Goal: Information Seeking & Learning: Learn about a topic

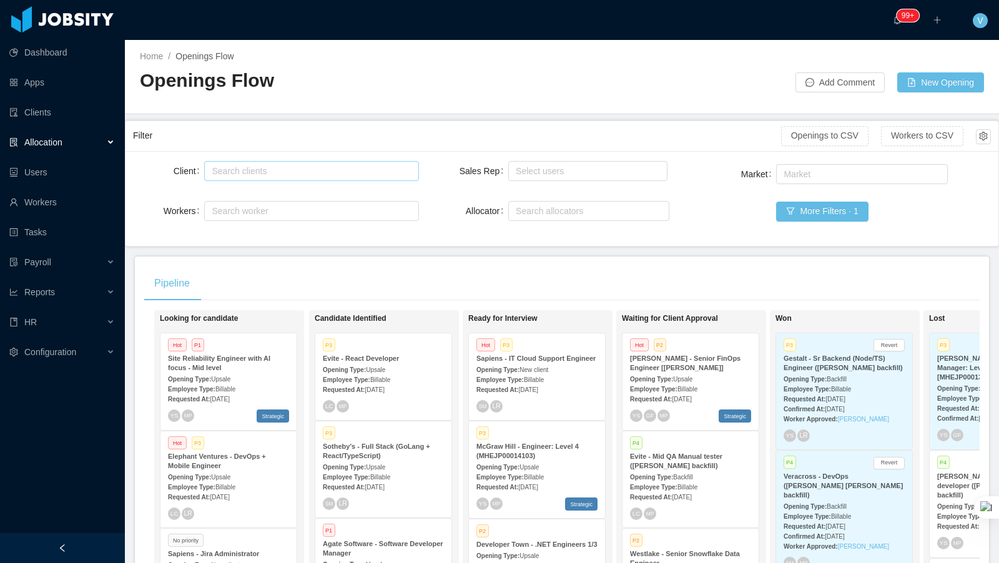
click at [294, 174] on div "Search clients" at bounding box center [309, 171] width 194 height 12
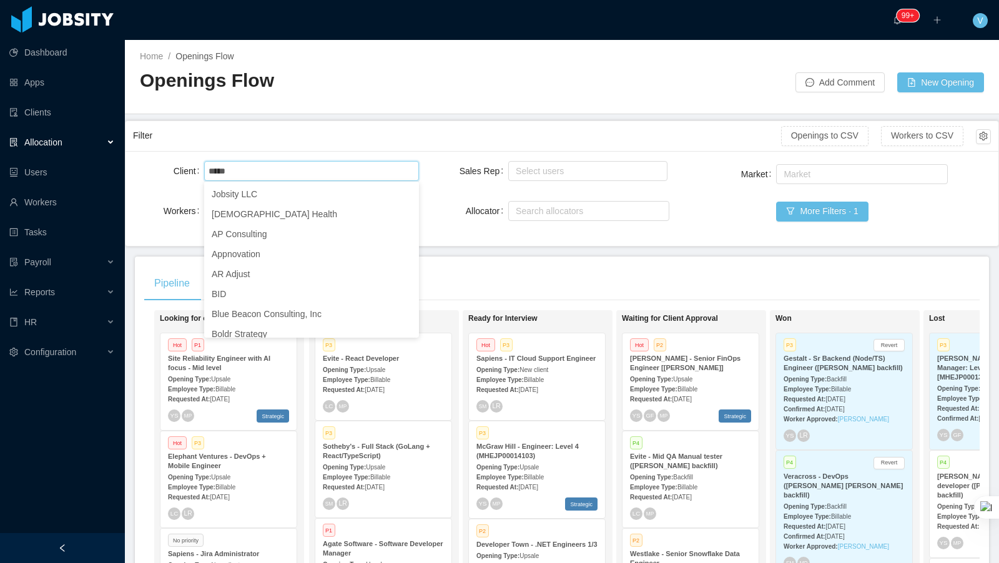
type input "*****"
click at [505, 103] on div at bounding box center [562, 103] width 844 height 1
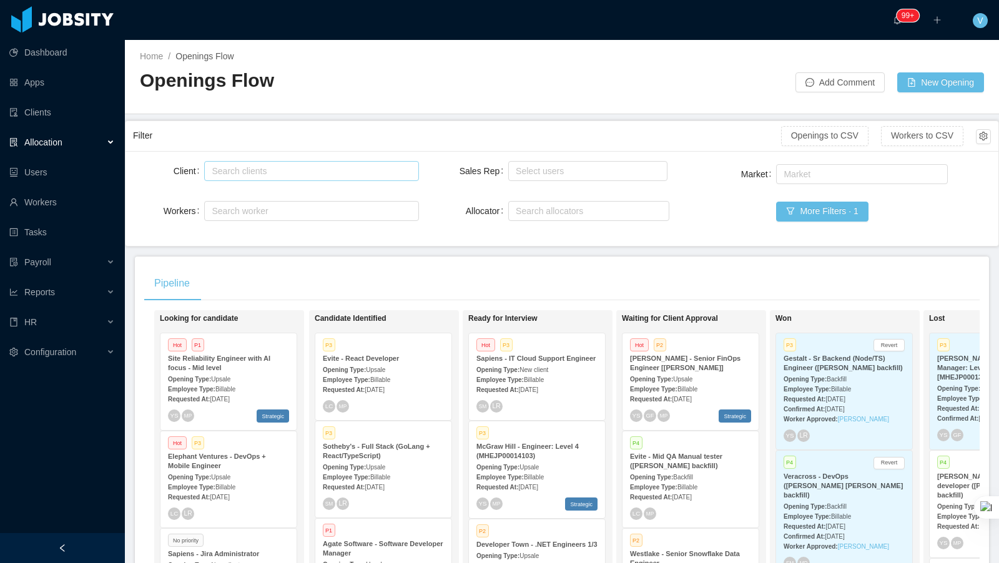
click at [292, 170] on div "Search clients" at bounding box center [309, 171] width 194 height 12
type input "*****"
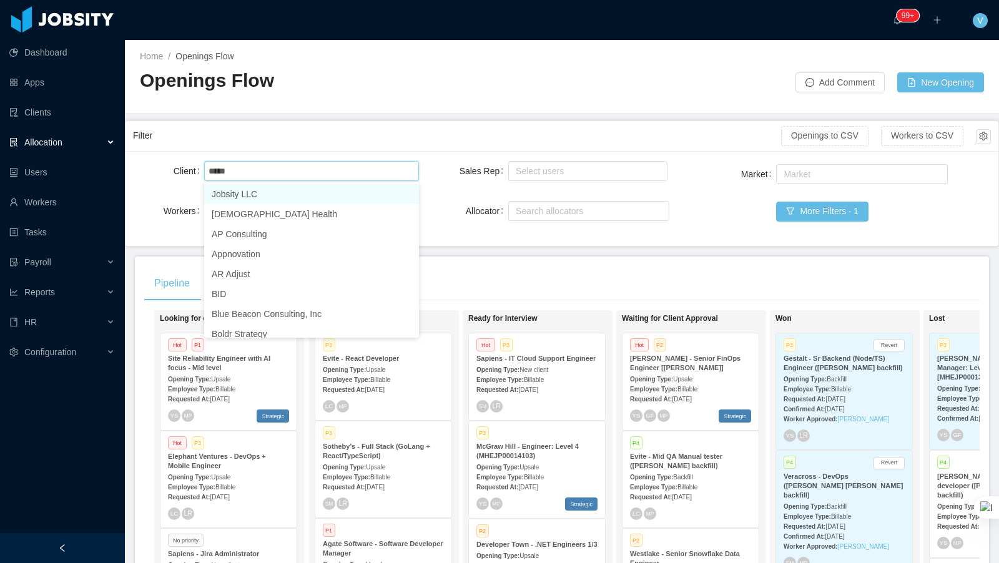
click at [264, 199] on li "Jobsity LLC" at bounding box center [311, 194] width 215 height 20
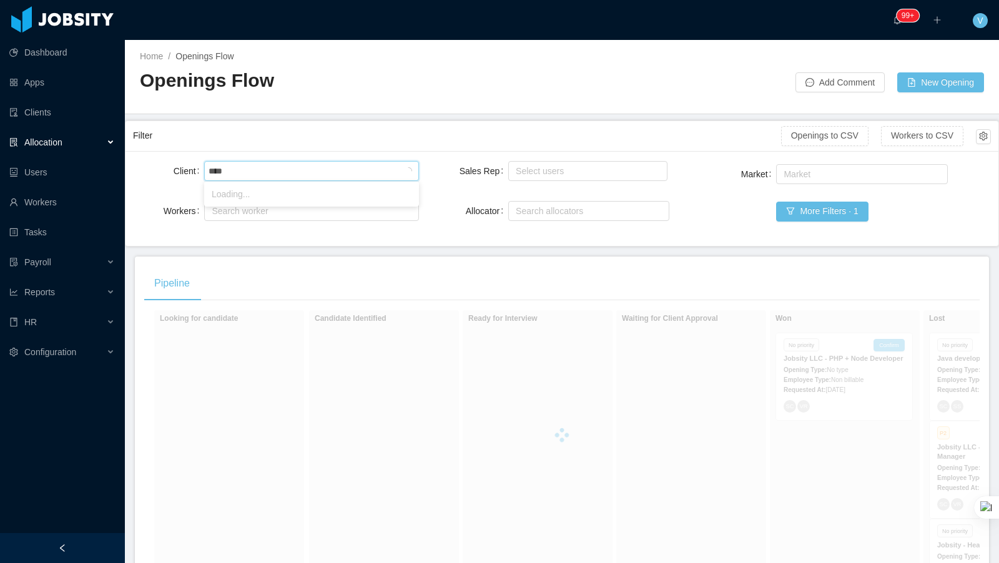
type input "*****"
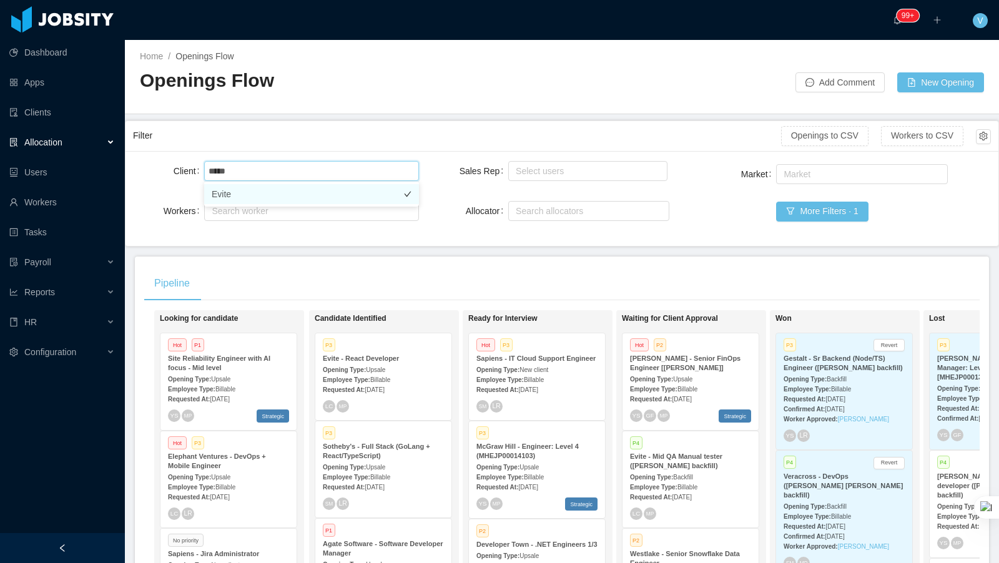
drag, startPoint x: 296, startPoint y: 189, endPoint x: 396, endPoint y: 150, distance: 107.4
click at [296, 189] on li "Evite" at bounding box center [311, 194] width 215 height 20
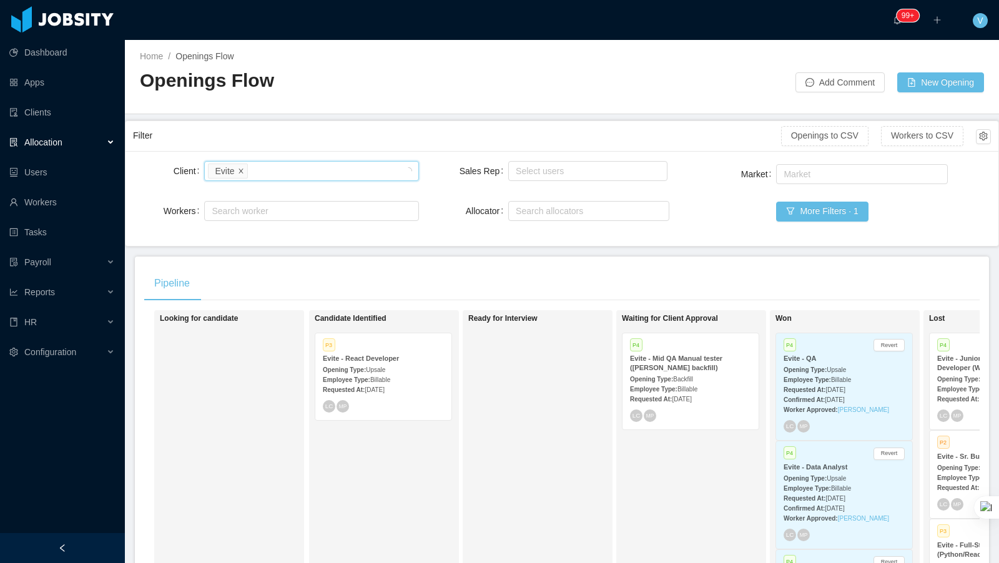
click at [240, 167] on icon "icon: close" at bounding box center [241, 170] width 6 height 6
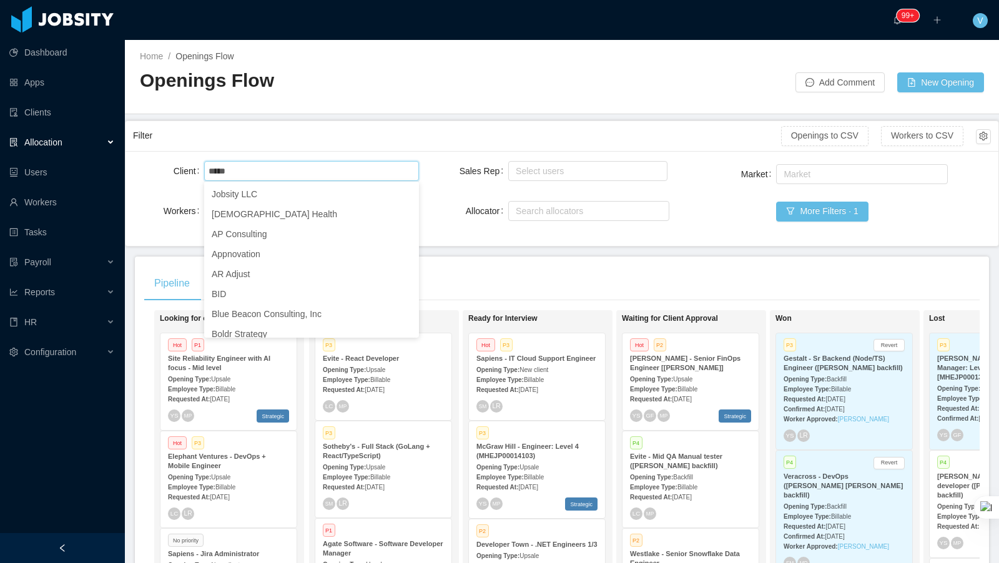
type input "****"
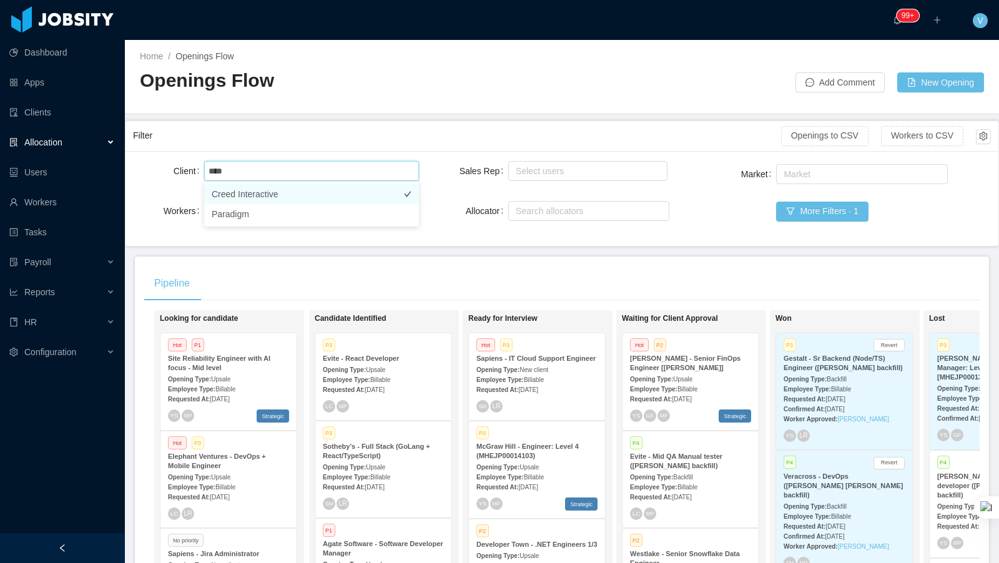
click at [282, 199] on li "Creed Interactive" at bounding box center [311, 194] width 215 height 20
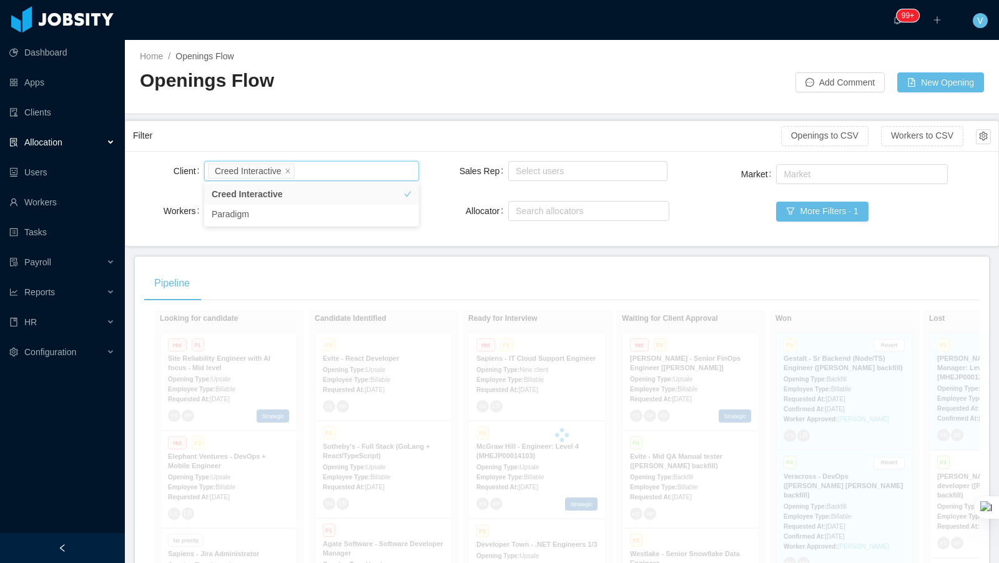
click at [382, 94] on div "Openings Flow" at bounding box center [351, 85] width 422 height 35
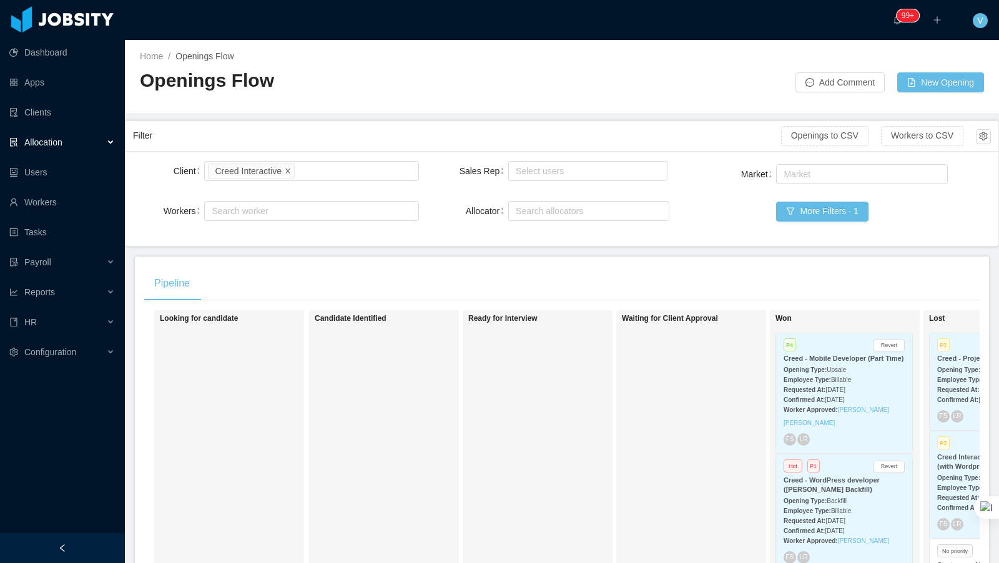
click at [291, 169] on icon "icon: close" at bounding box center [288, 170] width 6 height 6
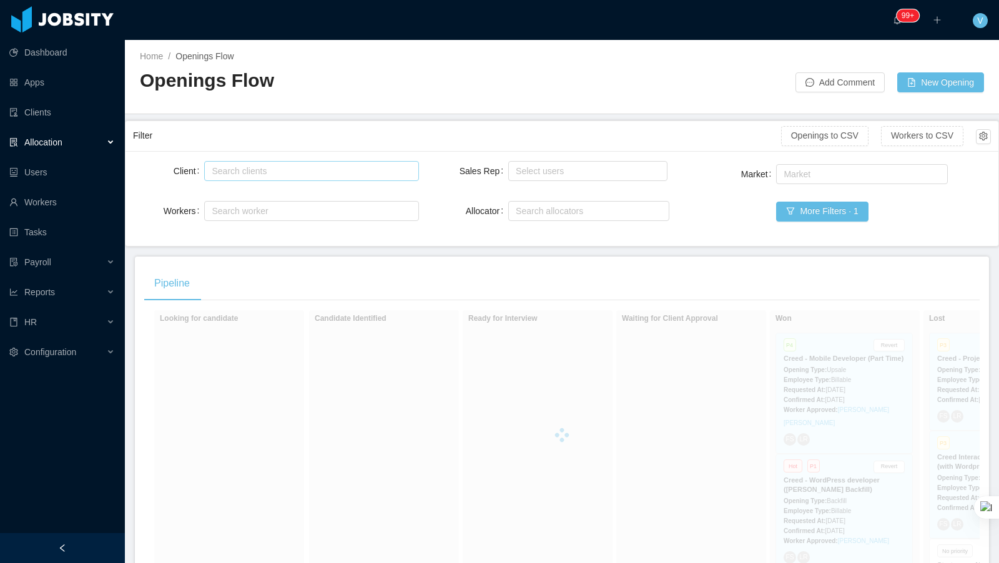
click at [288, 172] on div "Search clients" at bounding box center [309, 171] width 194 height 12
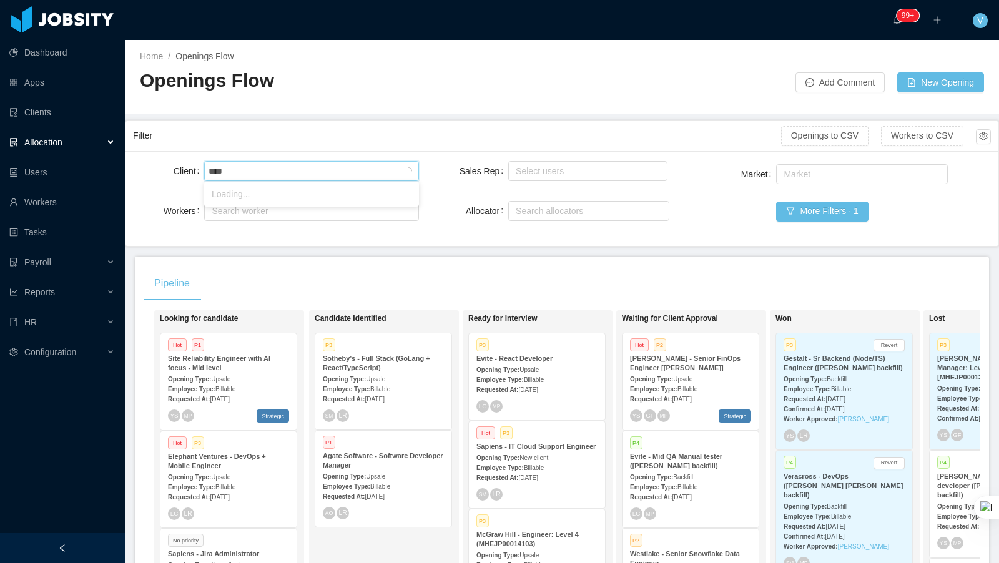
type input "*****"
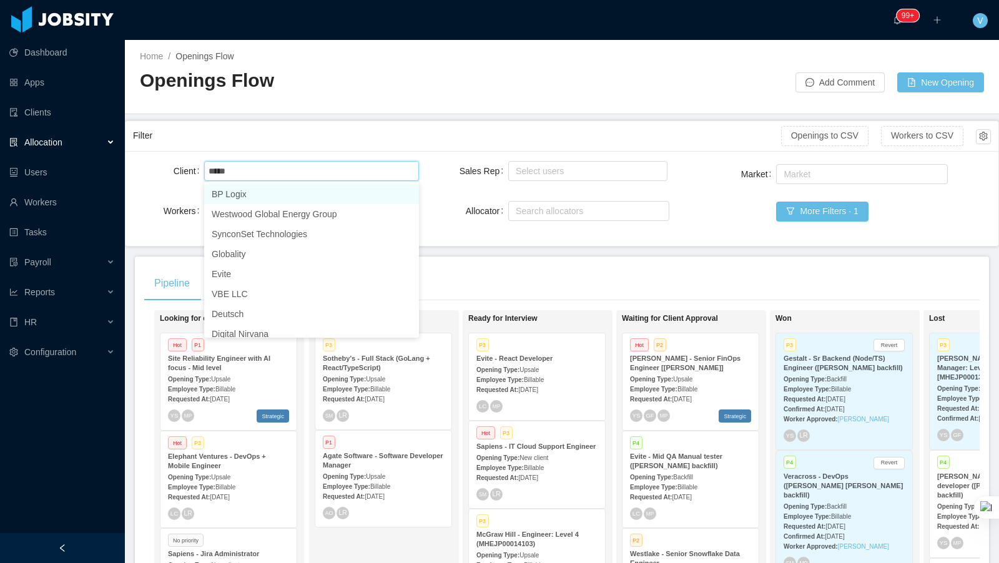
click at [257, 192] on li "BP Logix" at bounding box center [311, 194] width 215 height 20
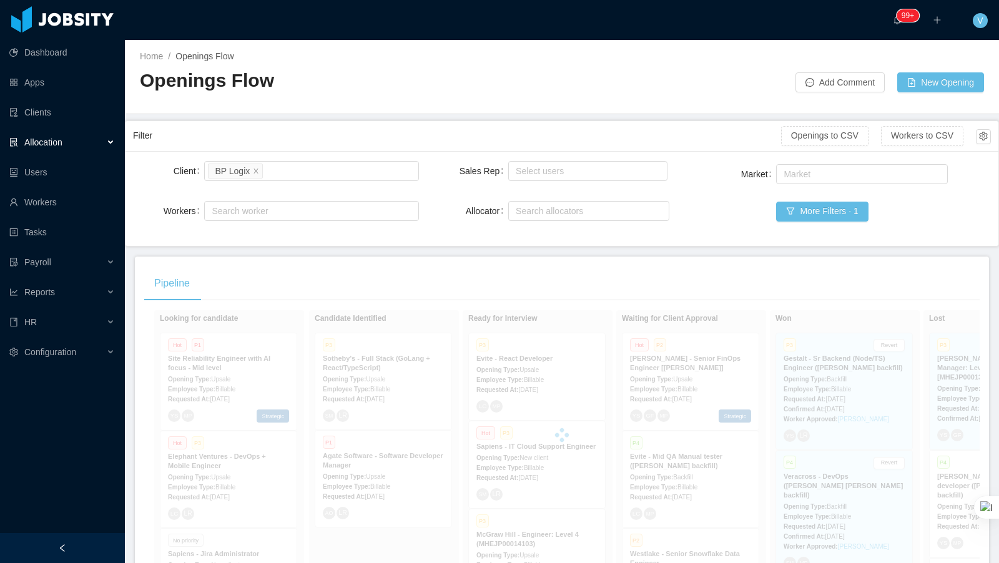
click at [315, 132] on div "Filter" at bounding box center [457, 135] width 648 height 23
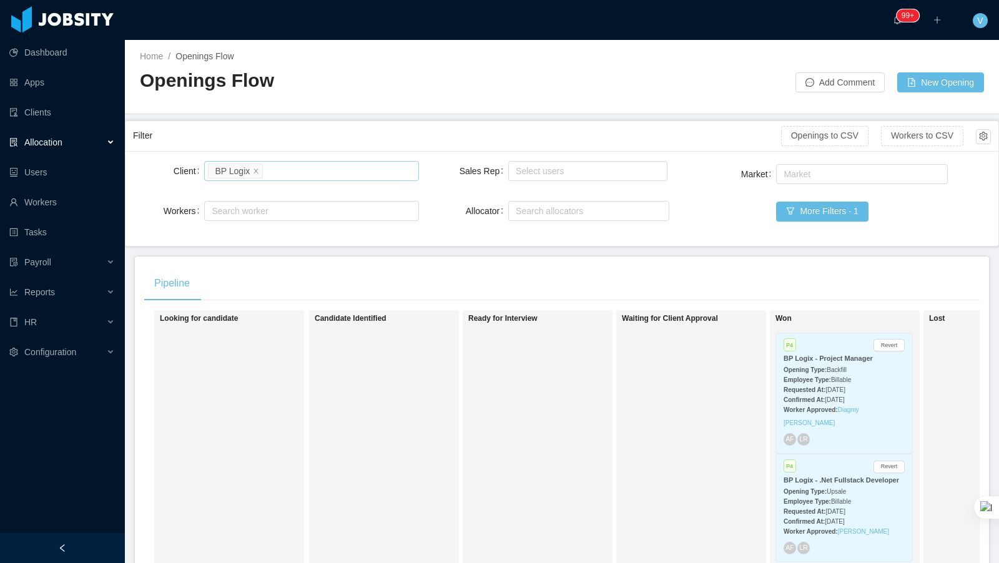
click at [278, 170] on div "Search clients BP Logix" at bounding box center [309, 171] width 203 height 19
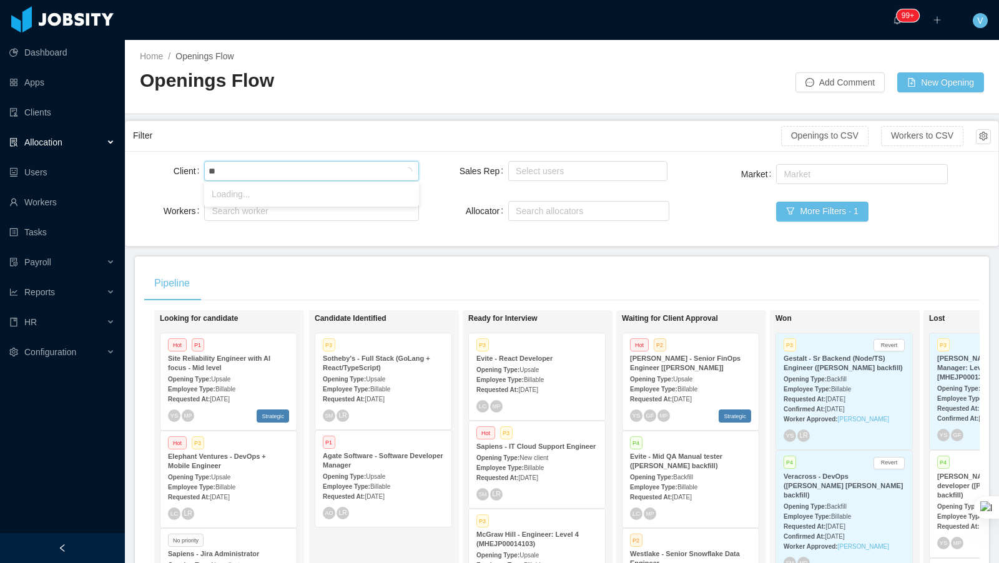
type input "*"
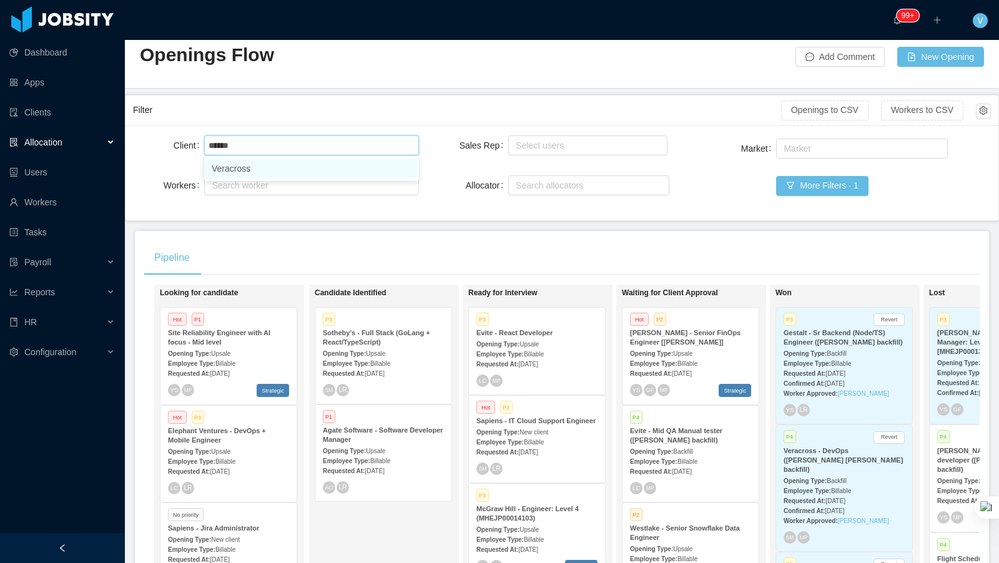
scroll to position [26, 0]
type input "******"
drag, startPoint x: 168, startPoint y: 139, endPoint x: 24, endPoint y: 120, distance: 144.9
click at [24, 120] on section "Dashboard Apps Clients Allocation Users Workers Tasks Payroll Reports HR Config…" at bounding box center [499, 281] width 999 height 563
type input "******"
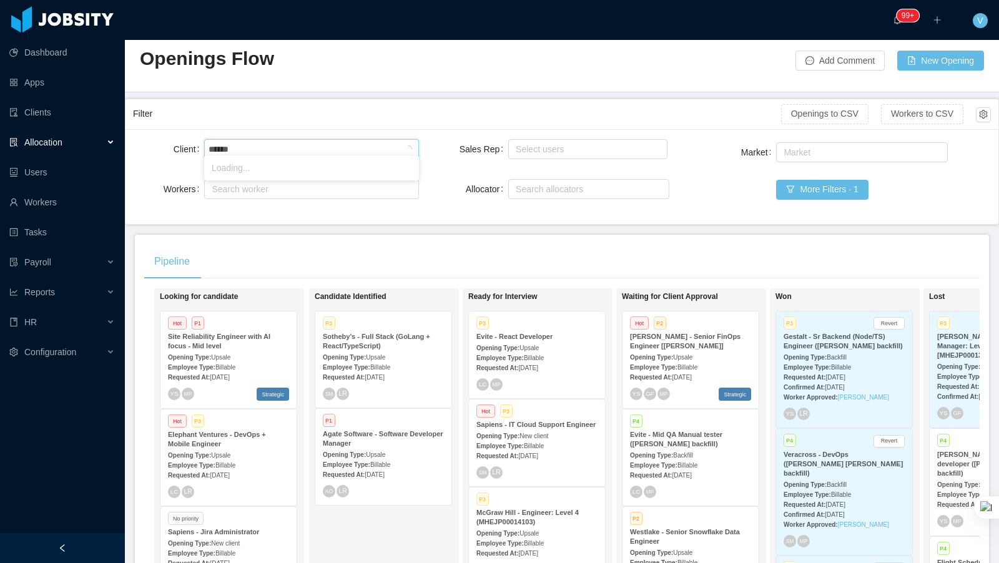
scroll to position [22, 0]
click at [282, 175] on li "dolabra digital" at bounding box center [311, 171] width 215 height 20
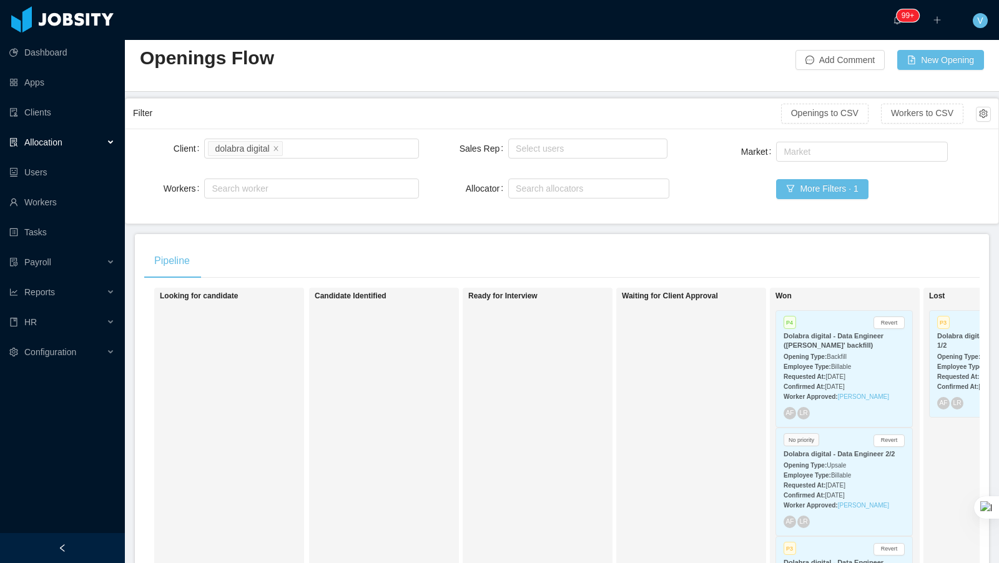
scroll to position [20, 0]
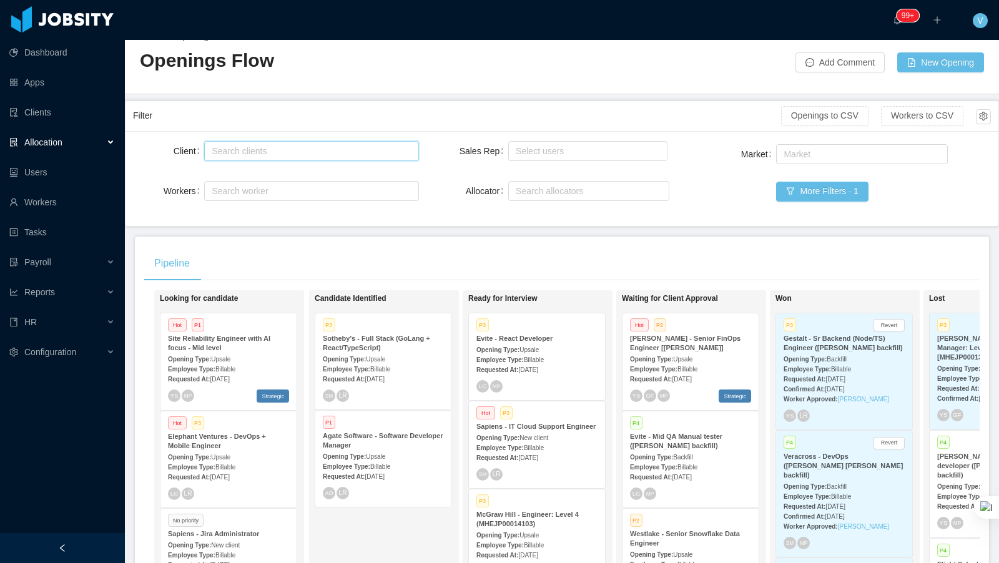
type input "*"
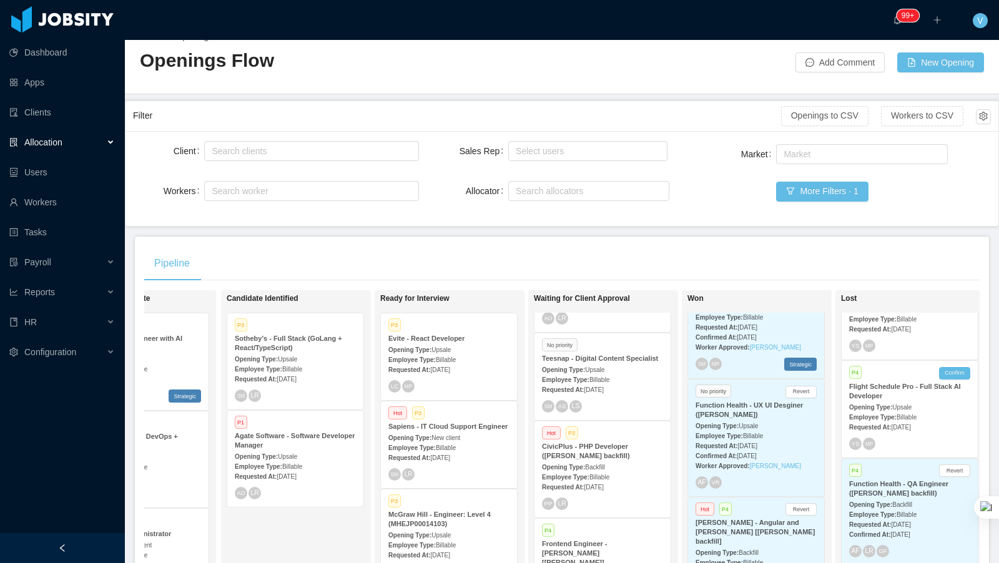
scroll to position [0, 114]
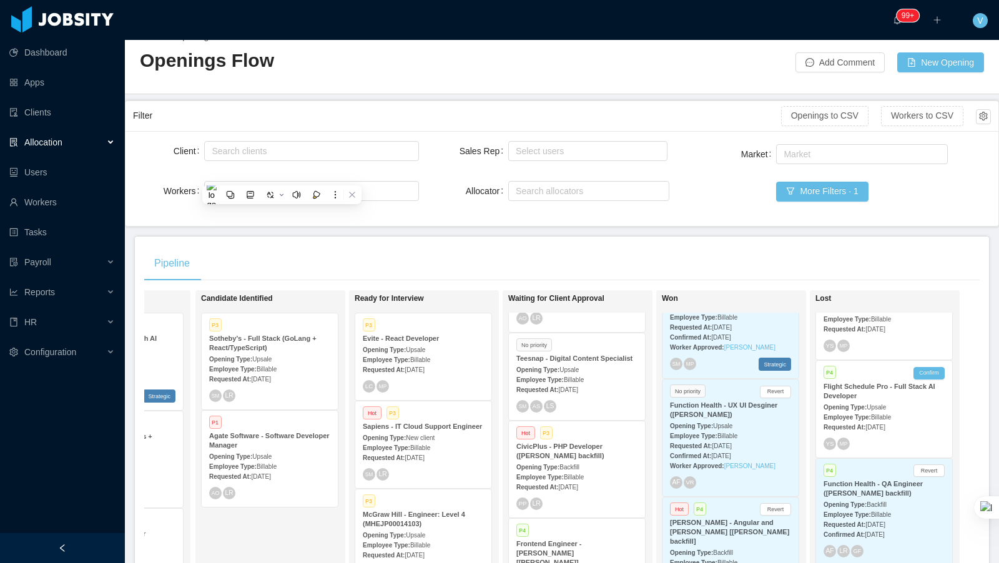
click at [596, 232] on main "Home / Openings Flow / Openings Flow Add Comment New Opening Filter Openings to…" at bounding box center [562, 281] width 874 height 523
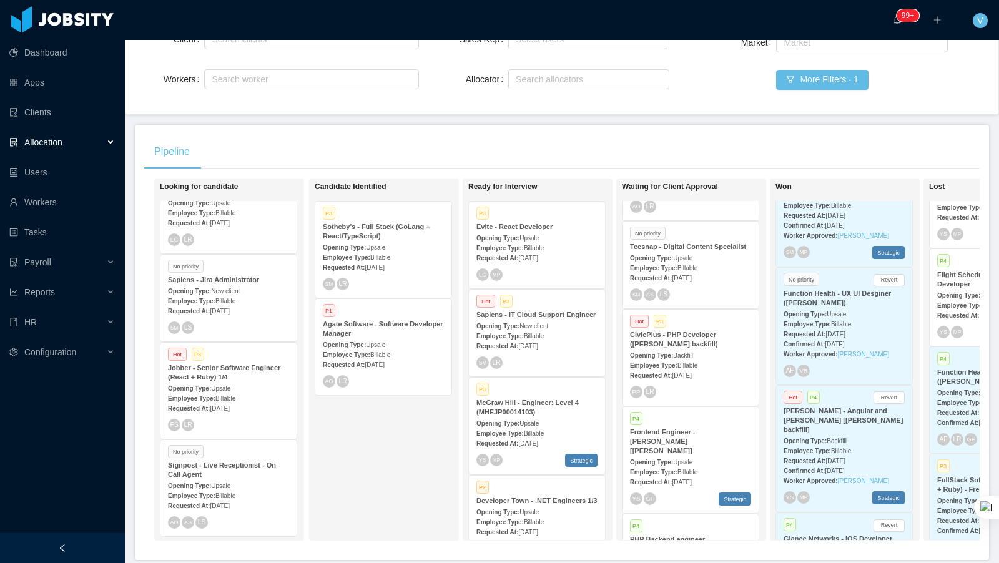
scroll to position [122, 0]
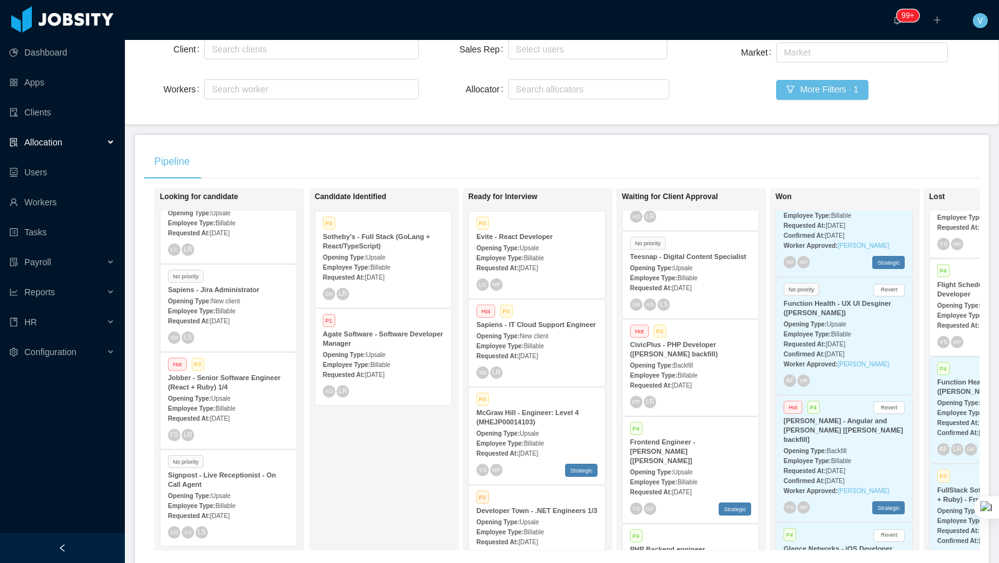
click at [385, 260] on div "Employee Type: Billable" at bounding box center [383, 266] width 121 height 13
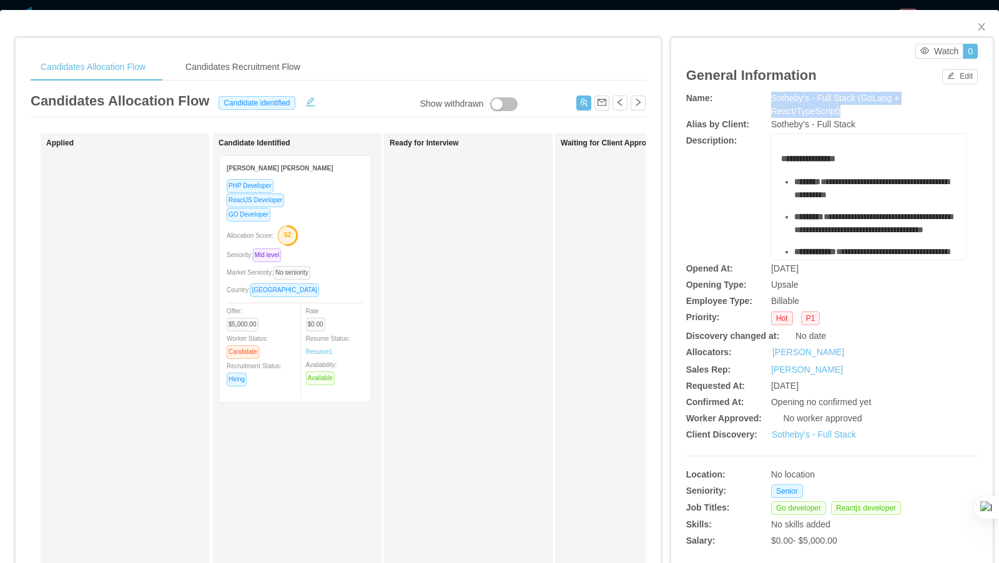
drag, startPoint x: 769, startPoint y: 97, endPoint x: 854, endPoint y: 108, distance: 85.6
click at [862, 108] on div "Name: [PERSON_NAME]'s - Full Stack (GoLang + React/TypeScript)" at bounding box center [832, 105] width 292 height 26
copy div "Sotheby's - Full Stack (GoLang + React/TypeScript)"
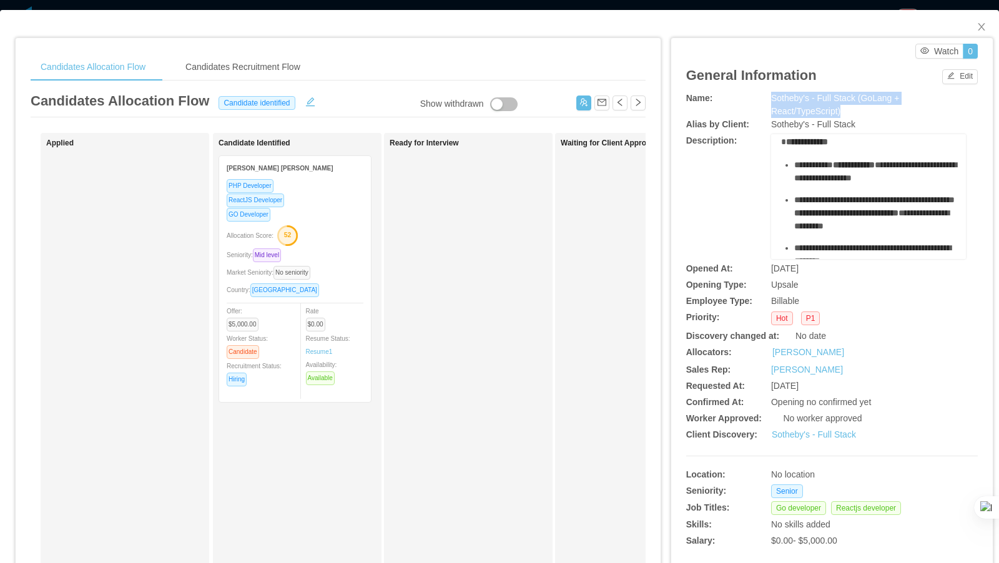
scroll to position [413, 0]
